Goal: Find specific page/section: Find specific page/section

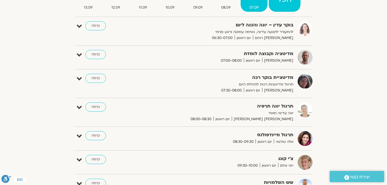
scroll to position [37, 0]
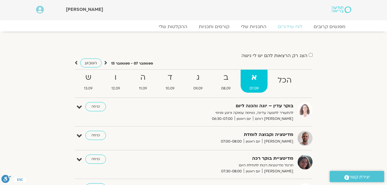
click at [105, 62] on icon at bounding box center [105, 63] width 3 height 6
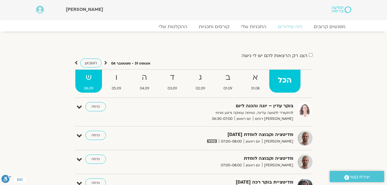
click at [95, 84] on strong "ש" at bounding box center [88, 77] width 27 height 13
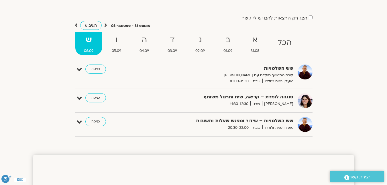
scroll to position [29, 0]
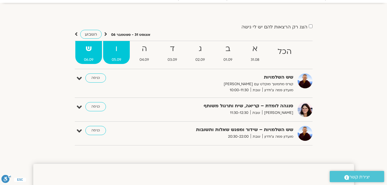
click at [120, 61] on span "05.09" at bounding box center [116, 60] width 27 height 6
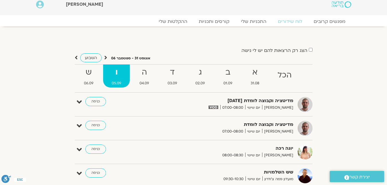
scroll to position [0, 0]
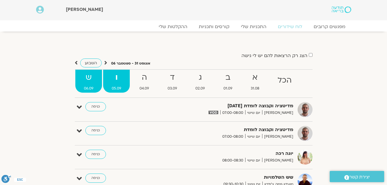
click at [91, 75] on strong "ש" at bounding box center [88, 77] width 27 height 13
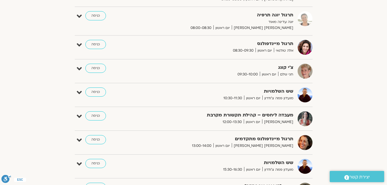
scroll to position [585, 0]
